Goal: Task Accomplishment & Management: Use online tool/utility

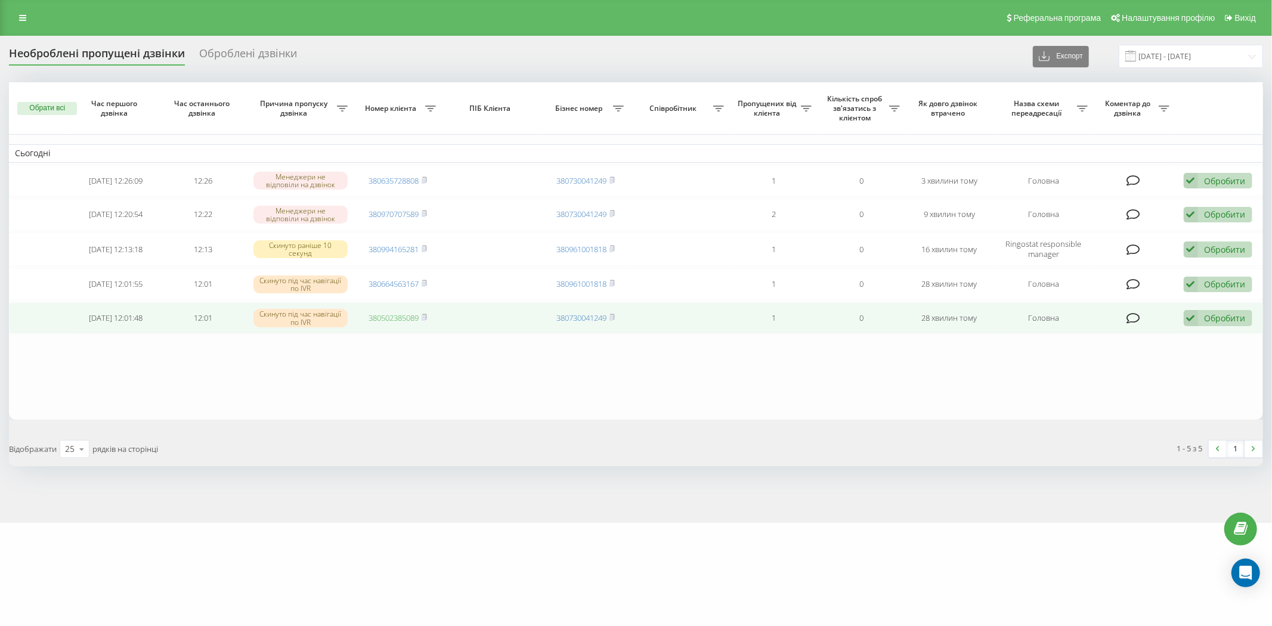
click at [386, 317] on link "380502385089" at bounding box center [394, 317] width 50 height 11
click at [1196, 316] on icon at bounding box center [1191, 318] width 14 height 16
click at [1195, 330] on div "Не вдалося зв'язатися" at bounding box center [1140, 337] width 223 height 21
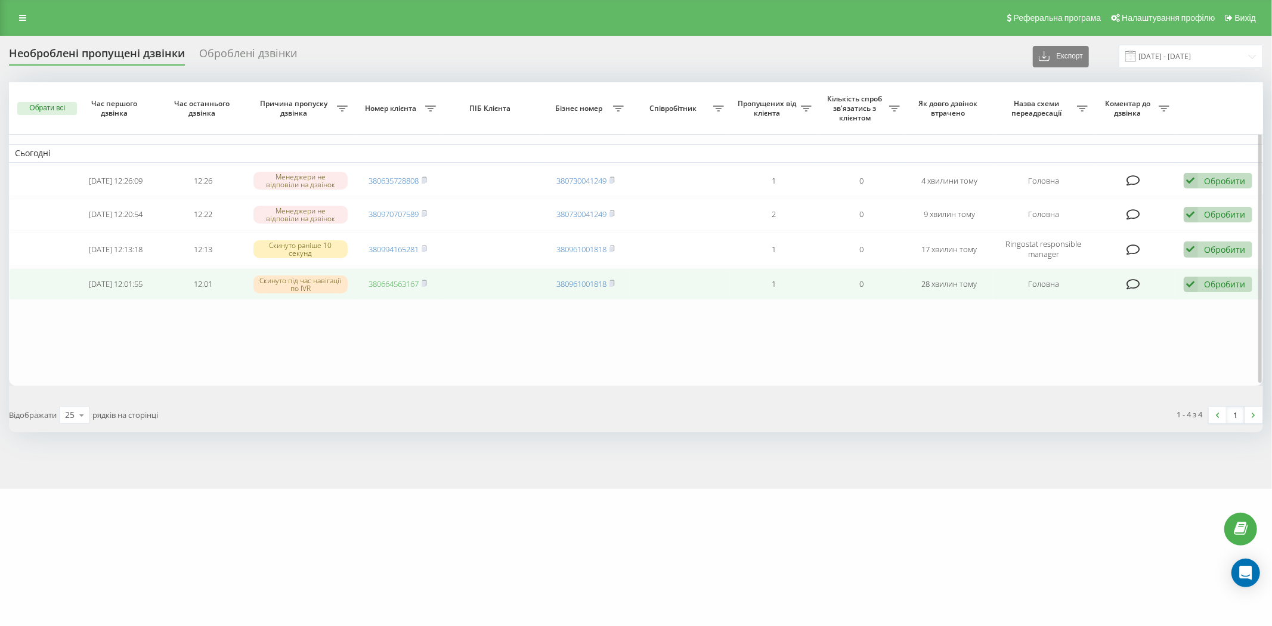
click at [383, 286] on link "380664563167" at bounding box center [394, 284] width 50 height 11
click at [1185, 283] on icon at bounding box center [1191, 285] width 14 height 16
click at [1177, 296] on div "Не вдалося зв'язатися" at bounding box center [1140, 303] width 223 height 21
click at [379, 283] on link "380994165281" at bounding box center [394, 283] width 50 height 11
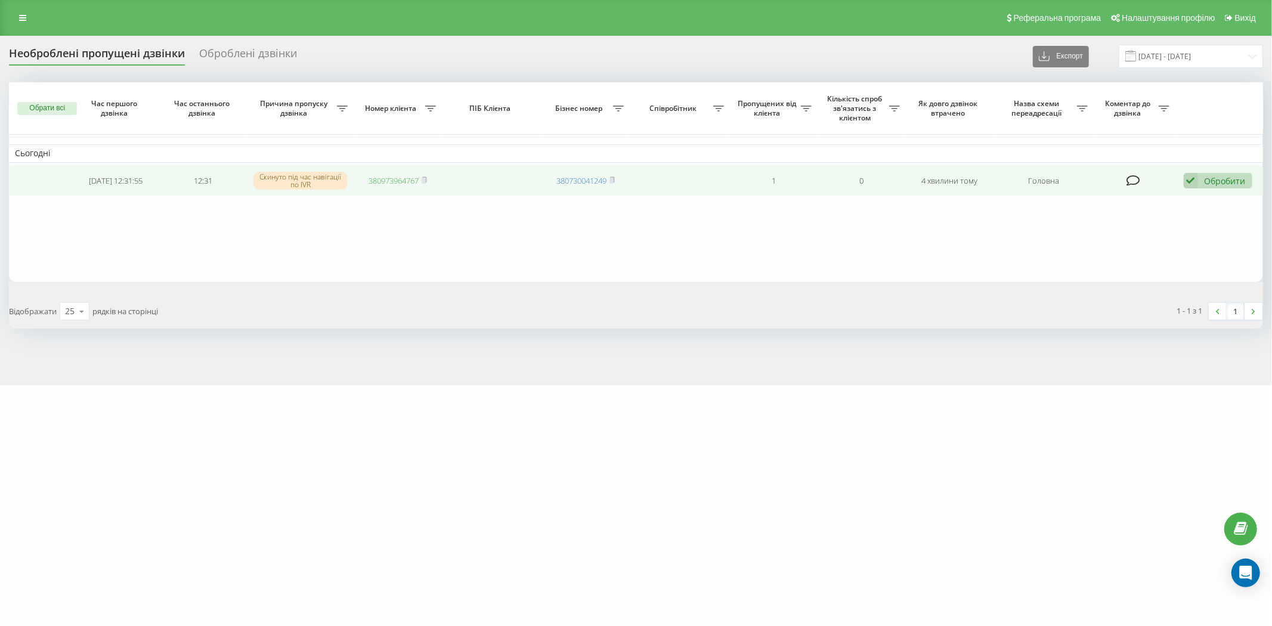
click at [410, 179] on link "380973964767" at bounding box center [394, 180] width 50 height 11
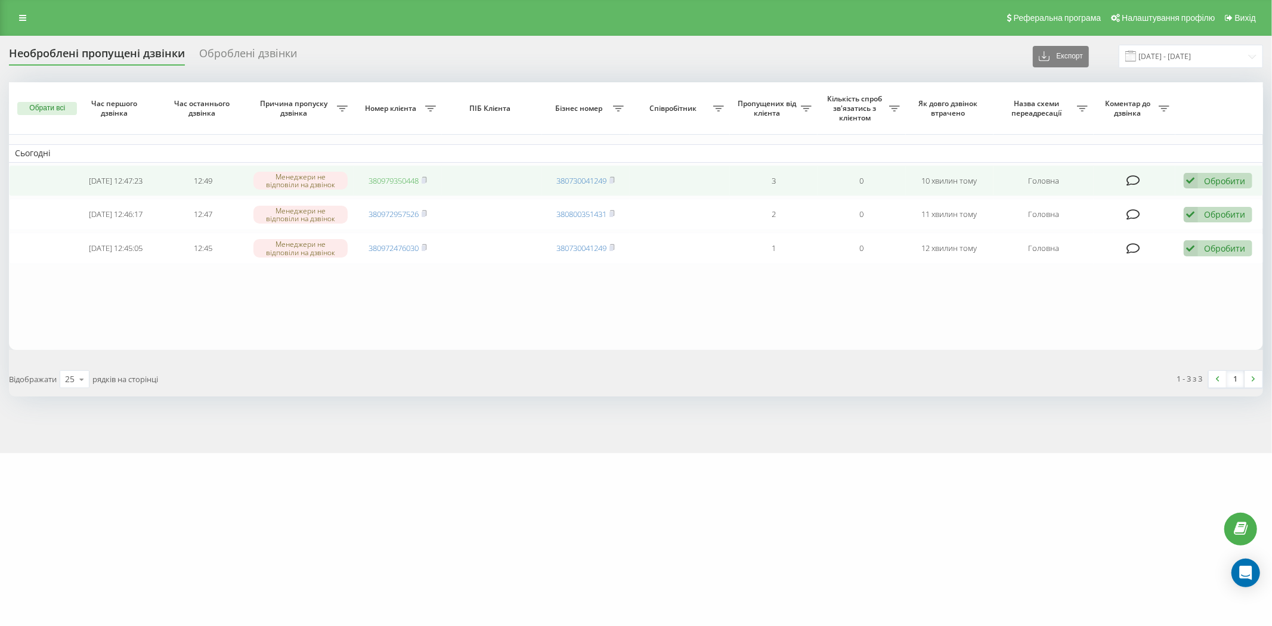
click at [384, 181] on link "380979350448" at bounding box center [394, 180] width 50 height 11
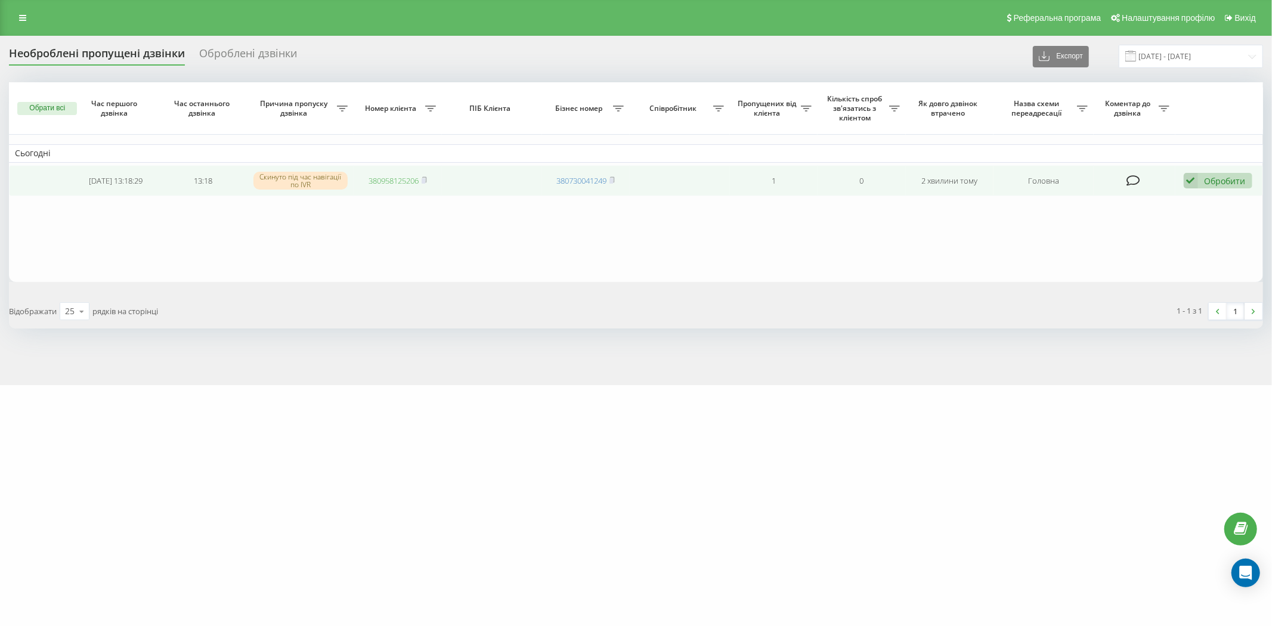
click at [384, 180] on link "380958125206" at bounding box center [394, 180] width 50 height 11
click at [384, 182] on link "380734171551" at bounding box center [394, 181] width 50 height 11
click at [1195, 180] on icon at bounding box center [1191, 182] width 14 height 16
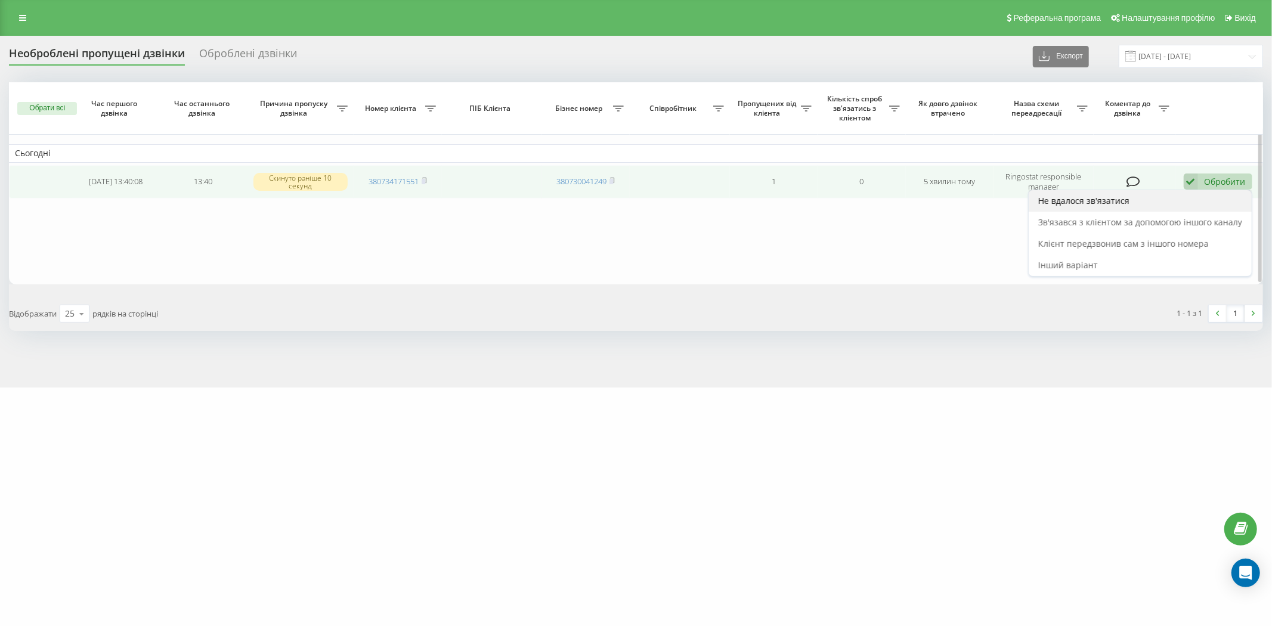
click at [1175, 197] on div "Не вдалося зв'язатися" at bounding box center [1140, 200] width 223 height 21
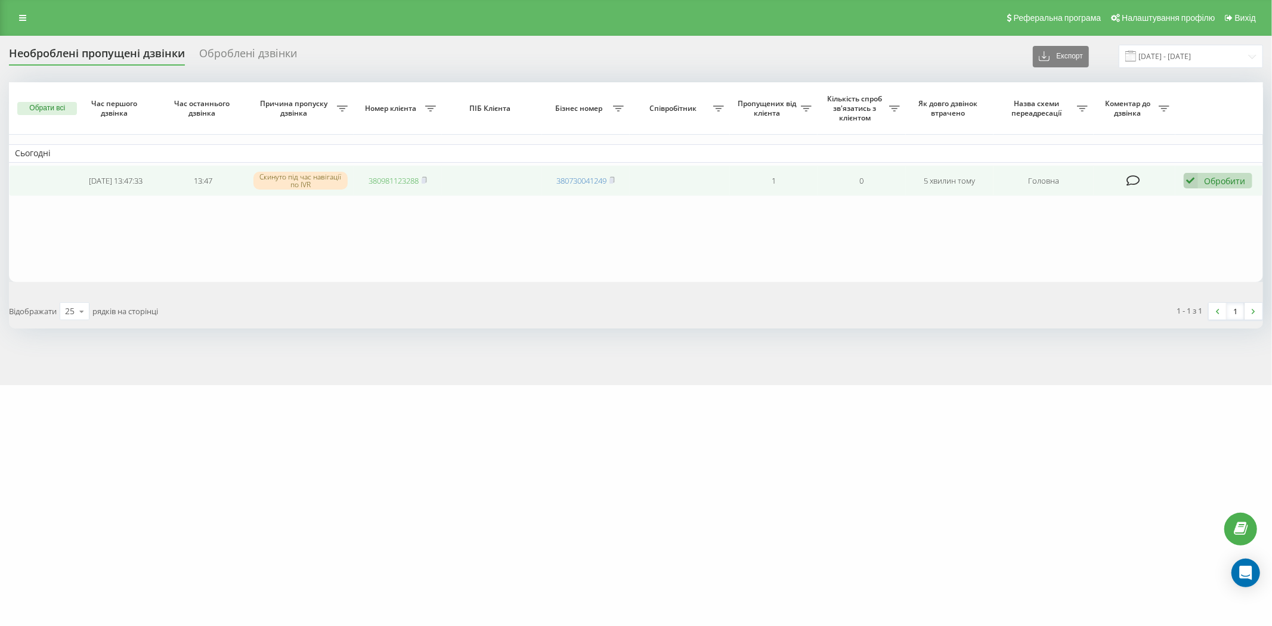
click at [389, 181] on link "380981123288" at bounding box center [394, 180] width 50 height 11
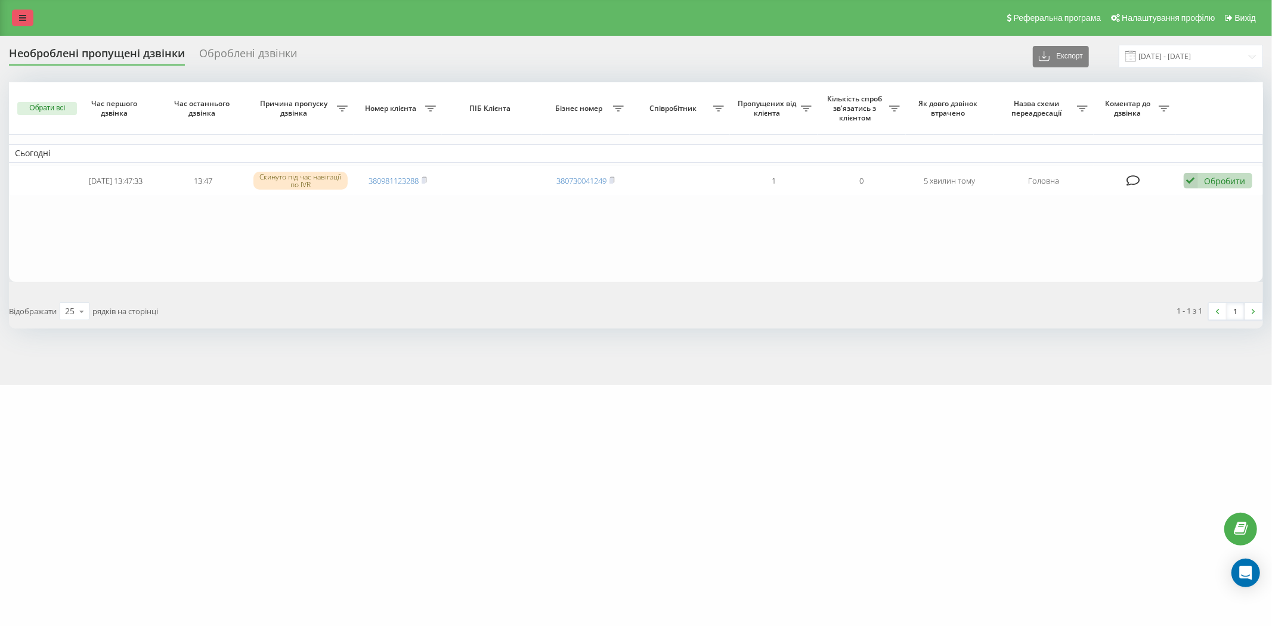
click at [21, 16] on icon at bounding box center [22, 18] width 7 height 8
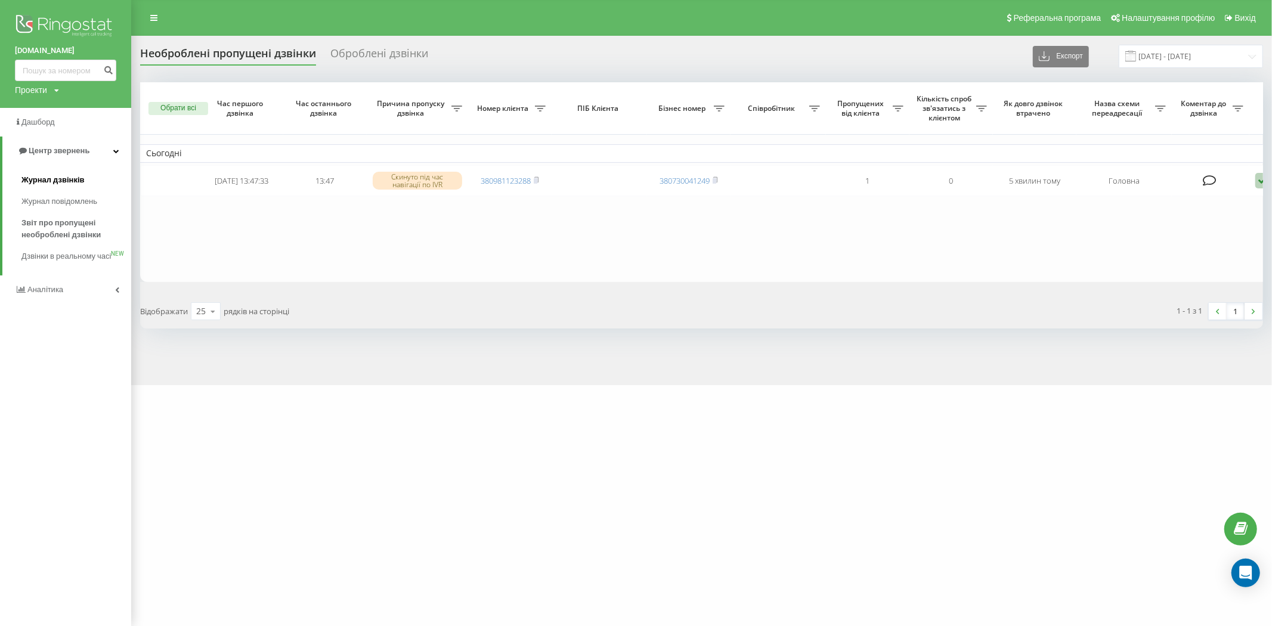
click at [51, 180] on span "Журнал дзвінків" at bounding box center [52, 180] width 63 height 12
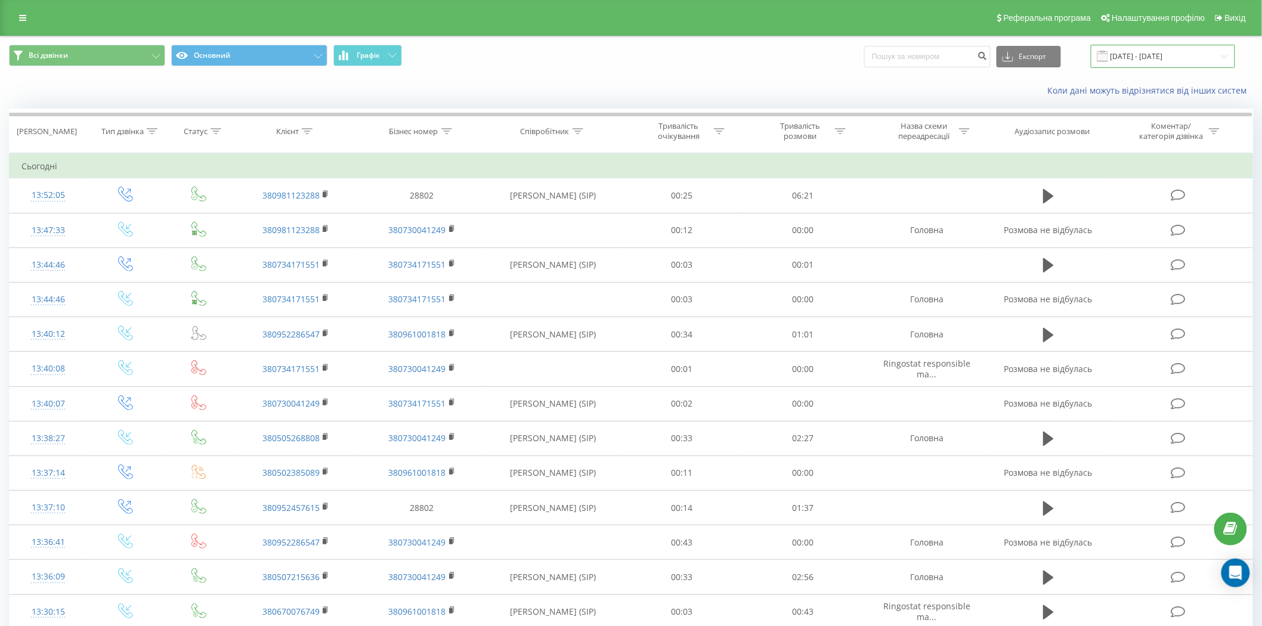
click at [1168, 55] on input "[DATE] - [DATE]" at bounding box center [1163, 56] width 144 height 23
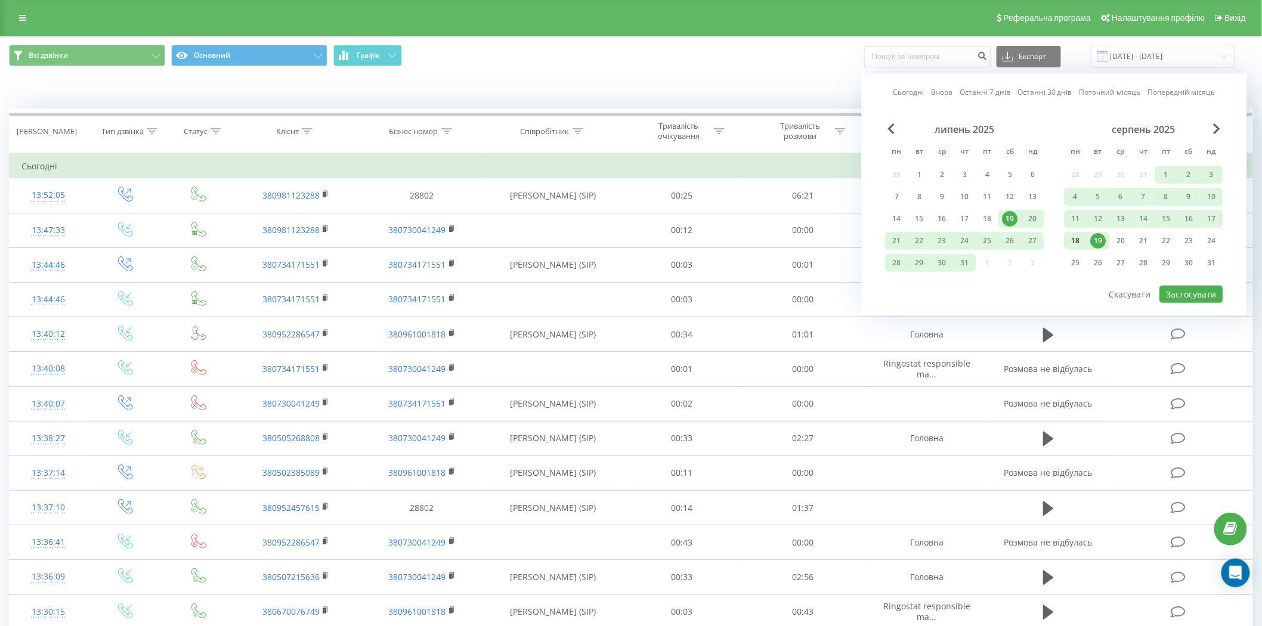
click at [1072, 241] on div "18" at bounding box center [1076, 241] width 16 height 16
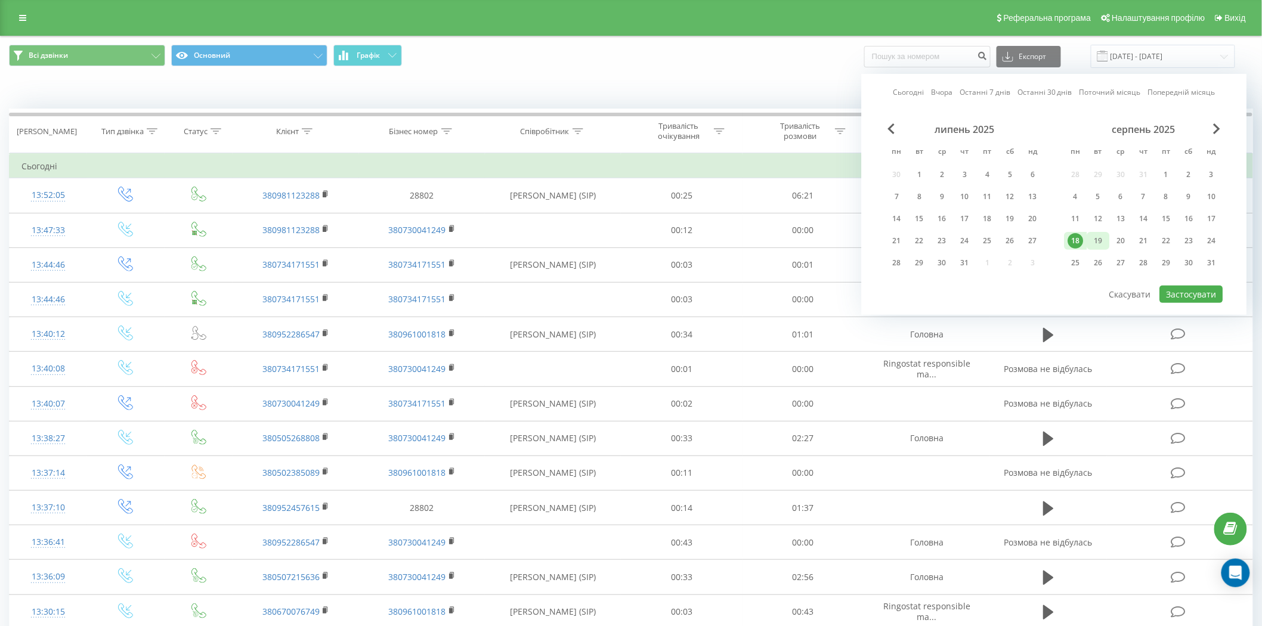
click at [1100, 242] on div "19" at bounding box center [1099, 241] width 16 height 16
click at [1203, 294] on button "Застосувати" at bounding box center [1191, 294] width 63 height 17
type input "18.08.2025 - 19.08.2025"
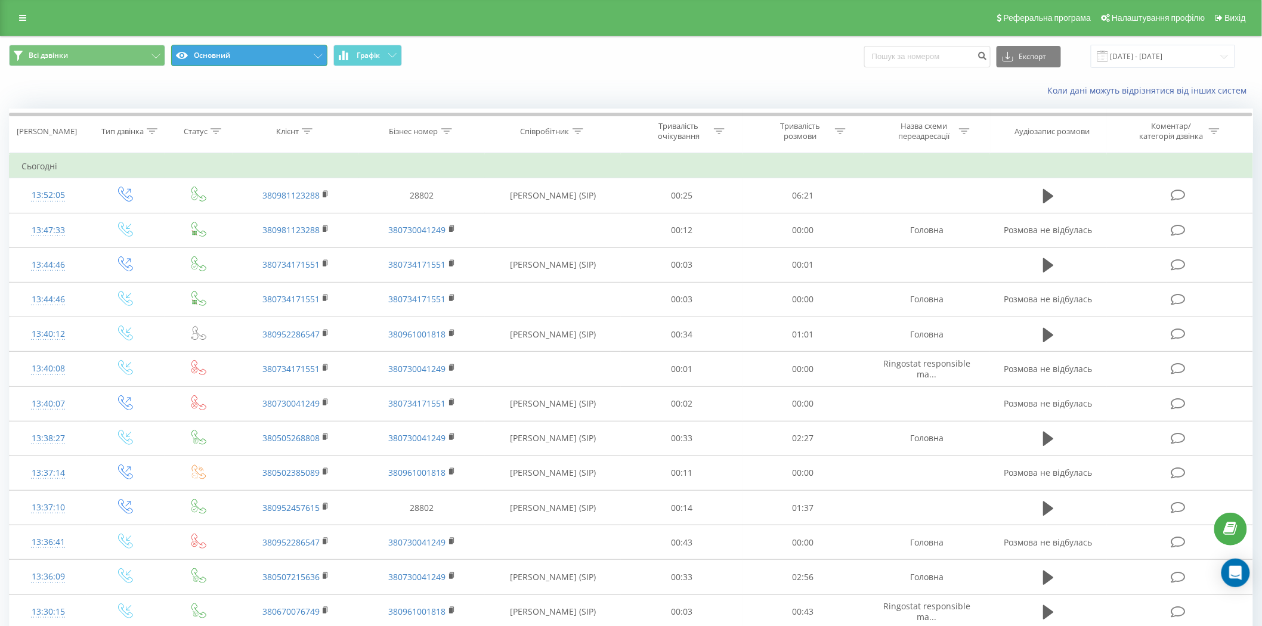
click at [317, 55] on icon at bounding box center [318, 56] width 9 height 5
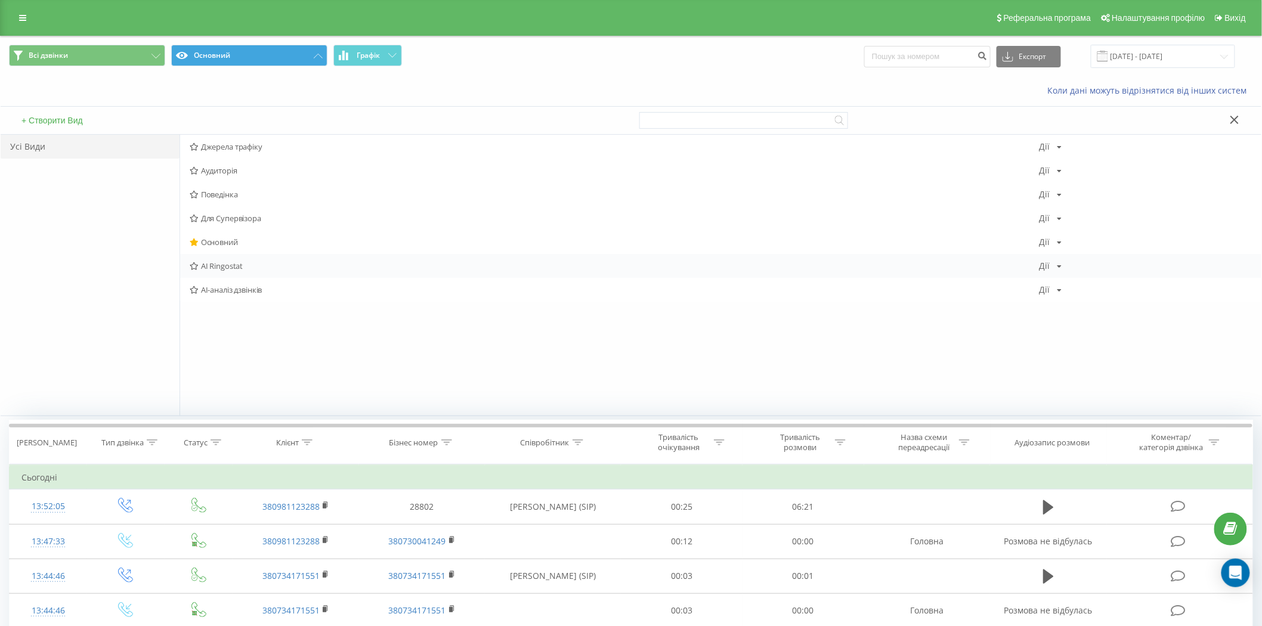
click at [227, 270] on span "AI Ringostat" at bounding box center [615, 266] width 850 height 8
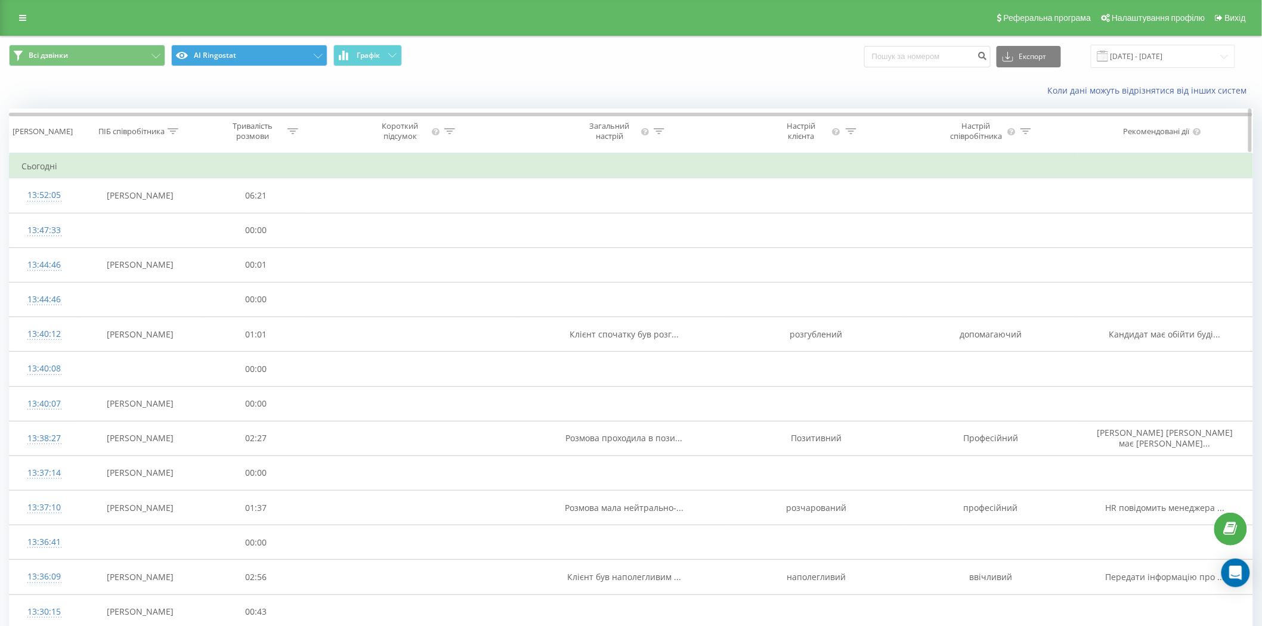
click at [177, 128] on icon at bounding box center [173, 131] width 11 height 6
click at [147, 212] on input "text" at bounding box center [140, 216] width 105 height 21
type input "[PERSON_NAME]"
click at [172, 240] on span "OK" at bounding box center [164, 240] width 33 height 18
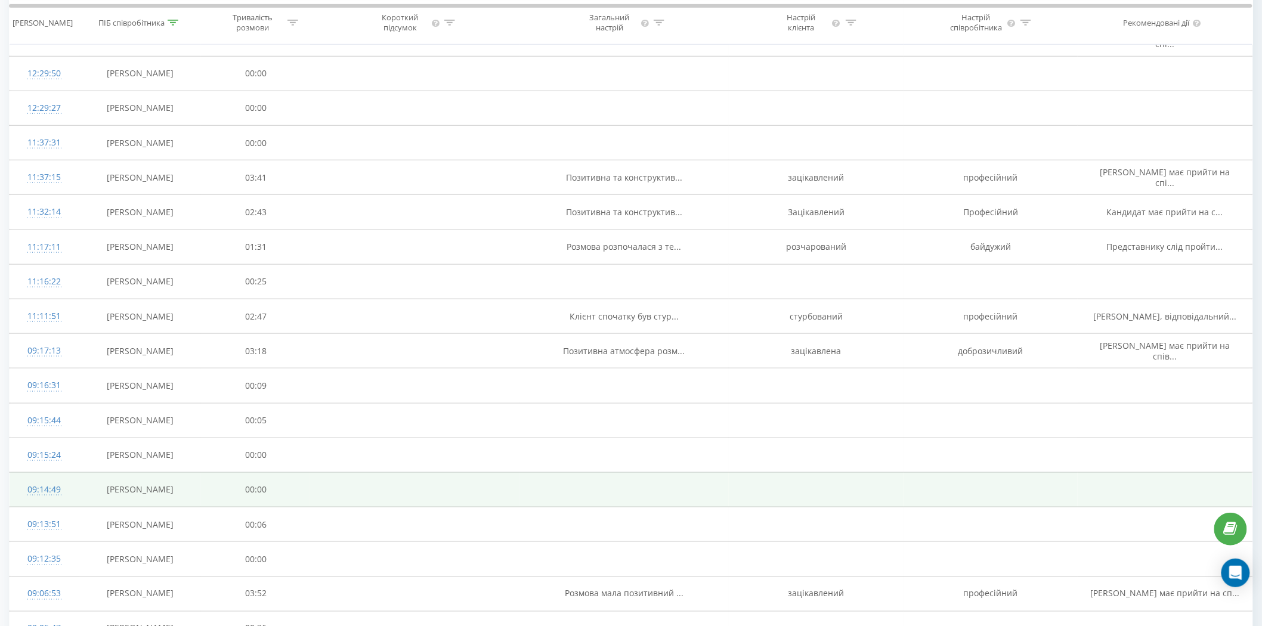
scroll to position [489, 0]
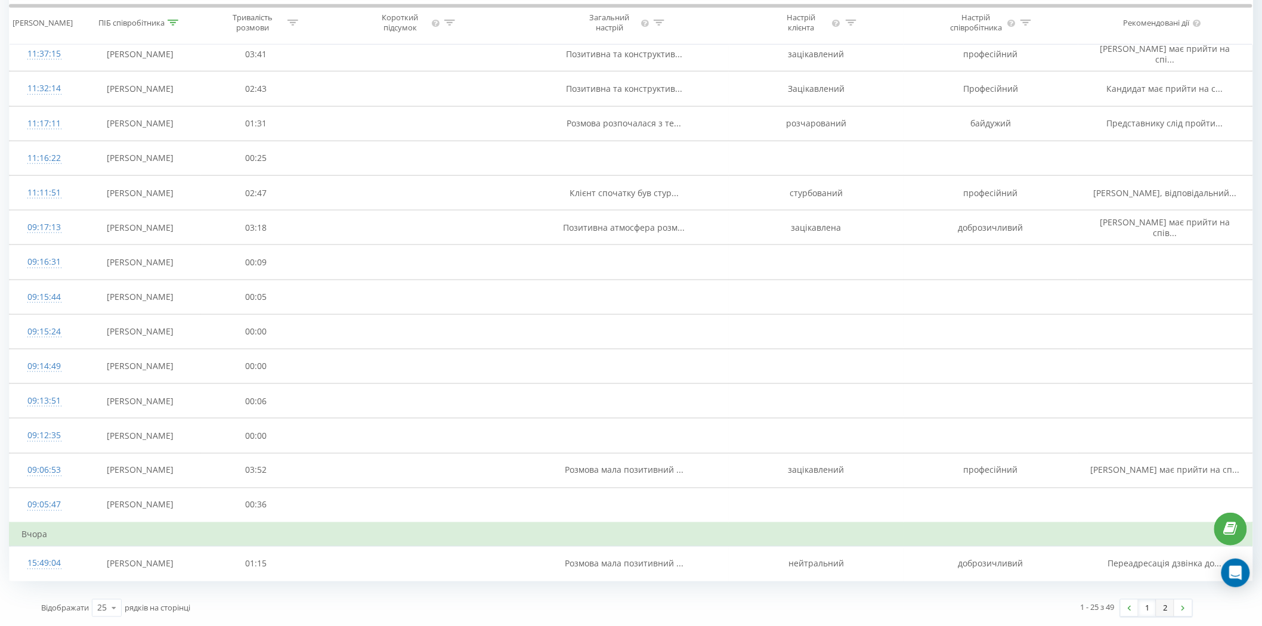
click at [1166, 605] on link "2" at bounding box center [1165, 608] width 18 height 17
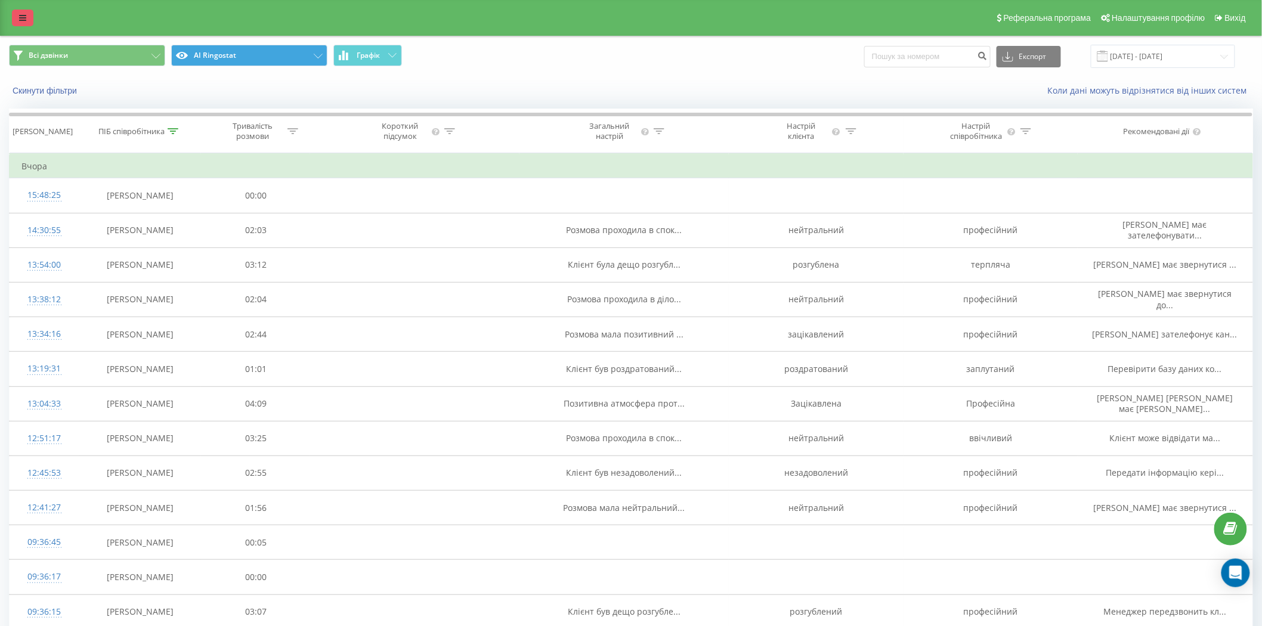
click at [25, 17] on icon at bounding box center [22, 18] width 7 height 8
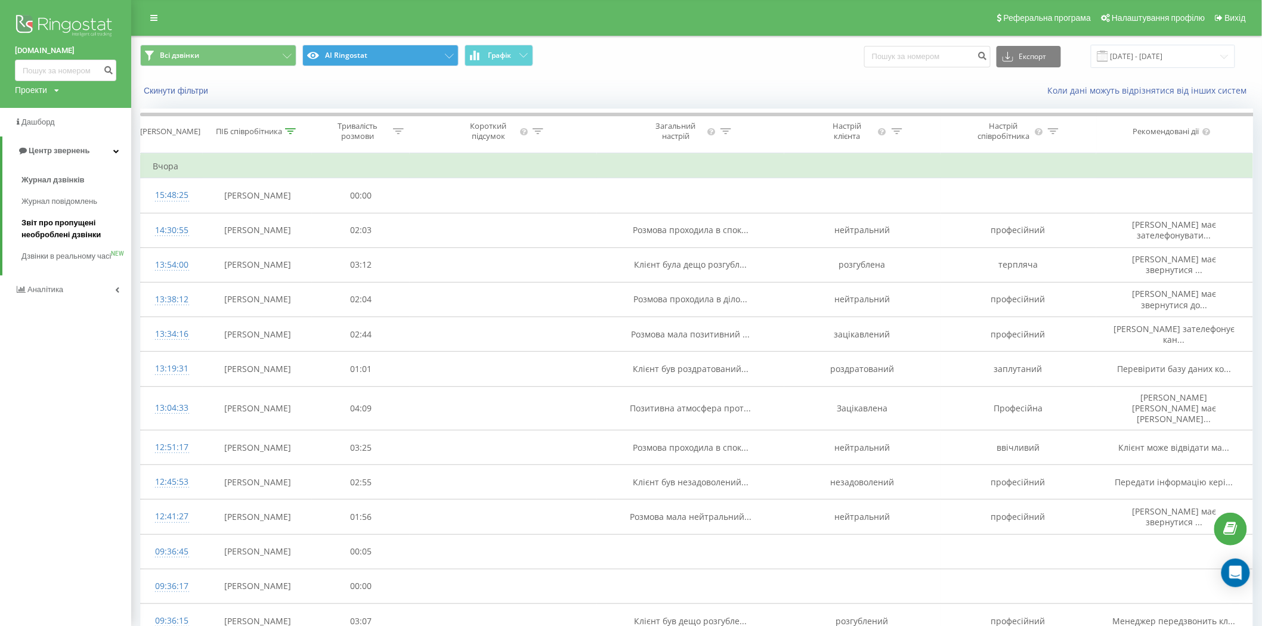
click at [61, 225] on span "Звіт про пропущені необроблені дзвінки" at bounding box center [73, 229] width 104 height 24
